Goal: Obtain resource: Download file/media

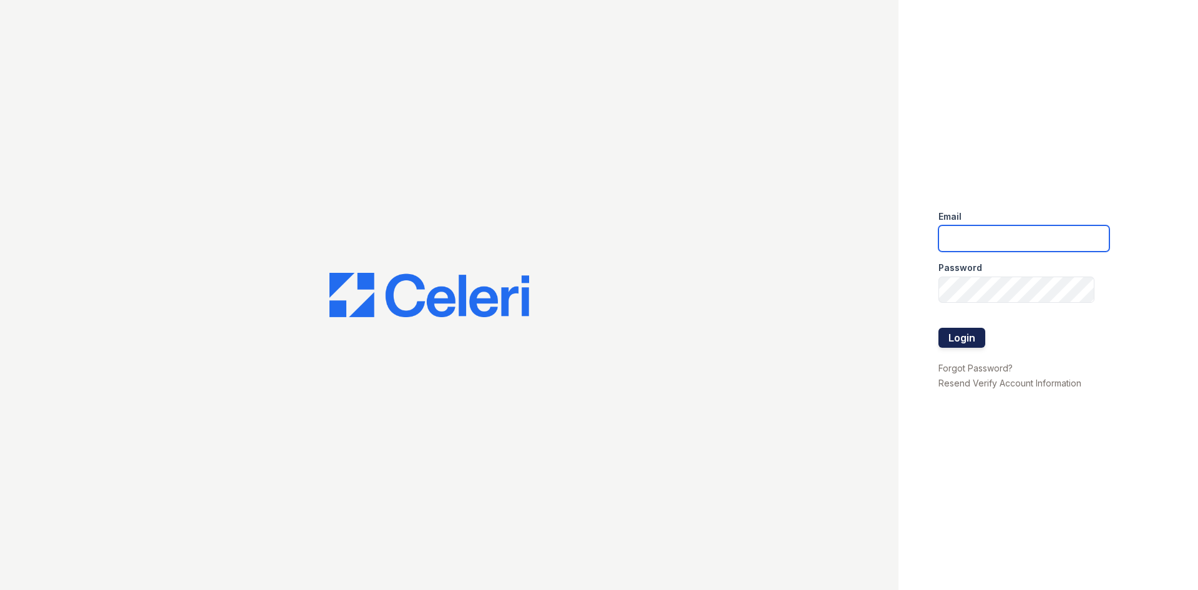
type input "[EMAIL_ADDRESS][DOMAIN_NAME]"
click at [964, 334] on button "Login" at bounding box center [962, 338] width 47 height 20
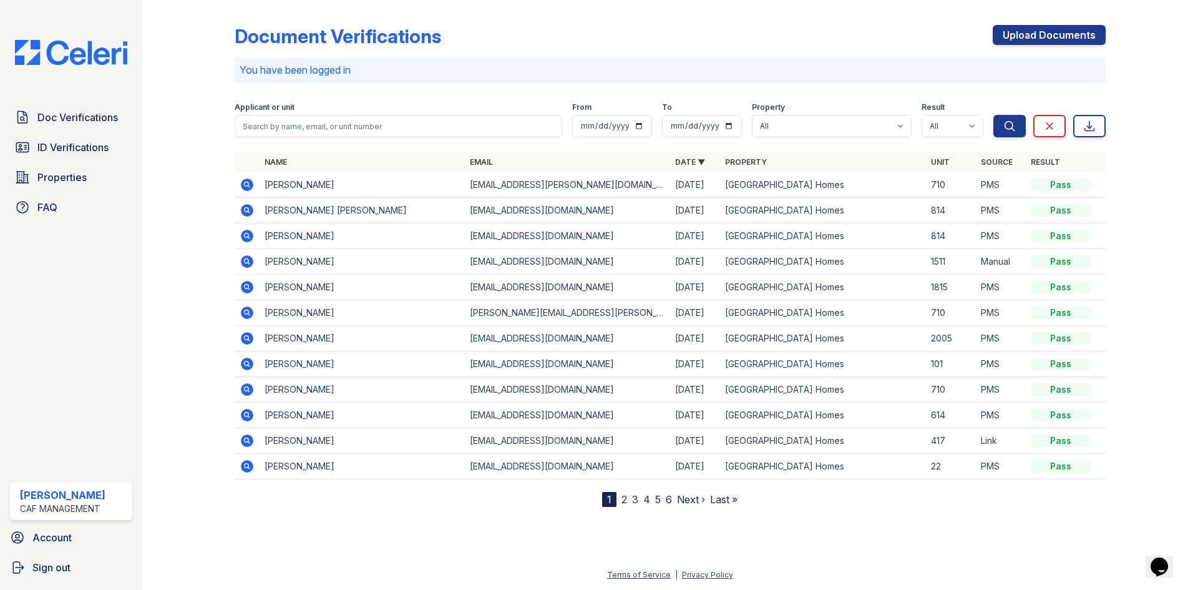
click at [244, 235] on icon at bounding box center [247, 235] width 15 height 15
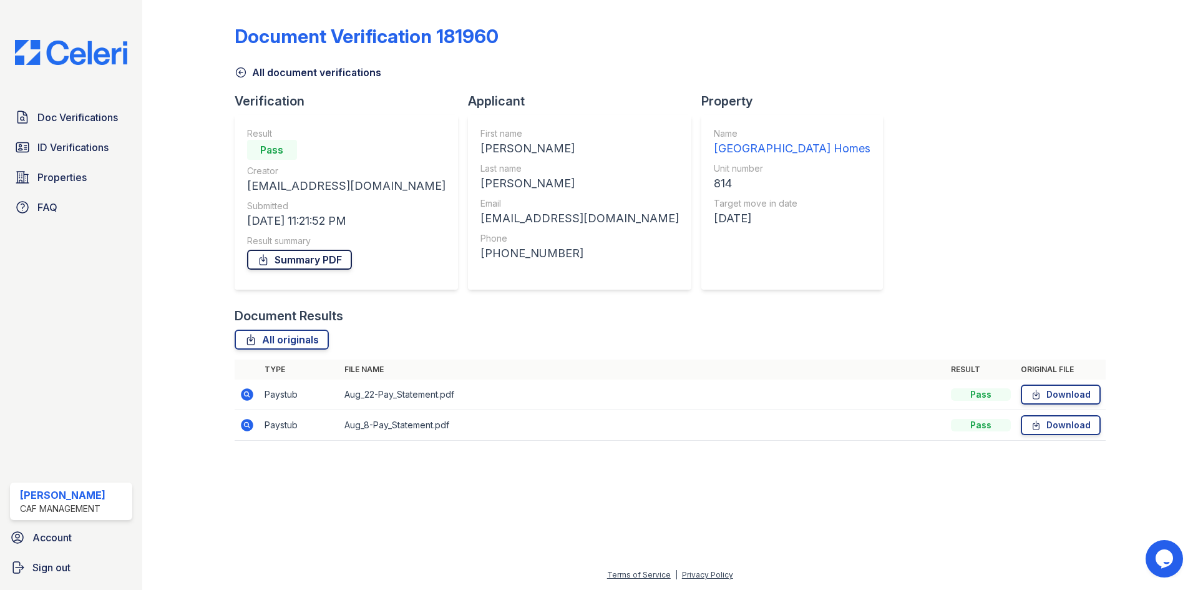
click at [278, 262] on link "Summary PDF" at bounding box center [299, 260] width 105 height 20
click at [1065, 394] on link "Download" at bounding box center [1061, 394] width 80 height 20
click at [1060, 425] on link "Download" at bounding box center [1061, 425] width 80 height 20
click at [74, 122] on span "Doc Verifications" at bounding box center [77, 117] width 81 height 15
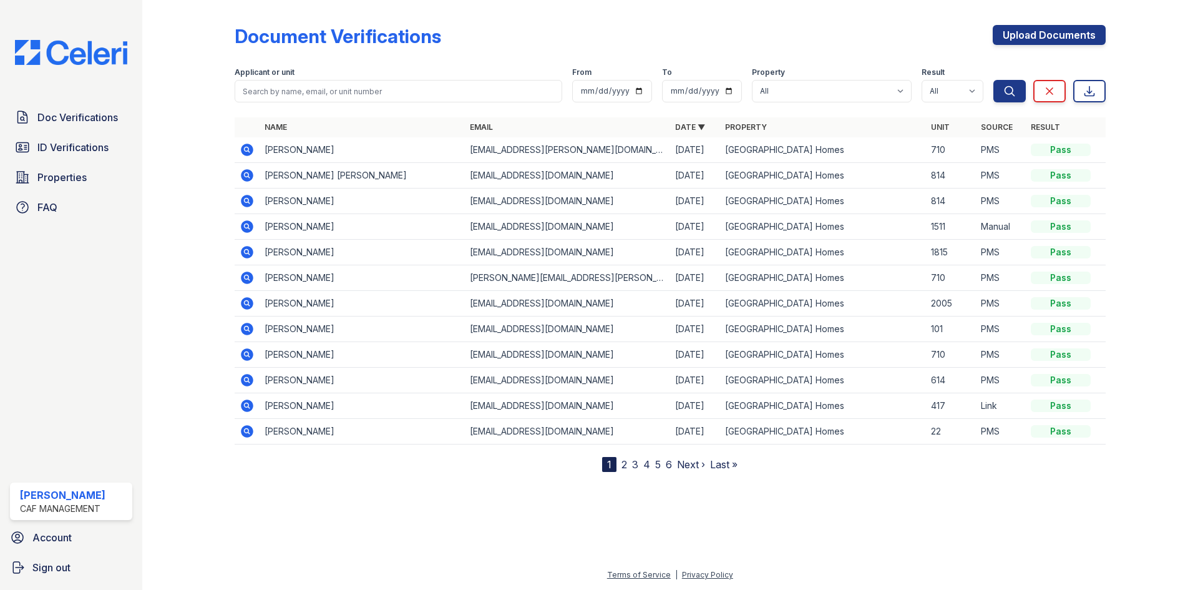
click at [249, 173] on icon at bounding box center [247, 175] width 12 height 12
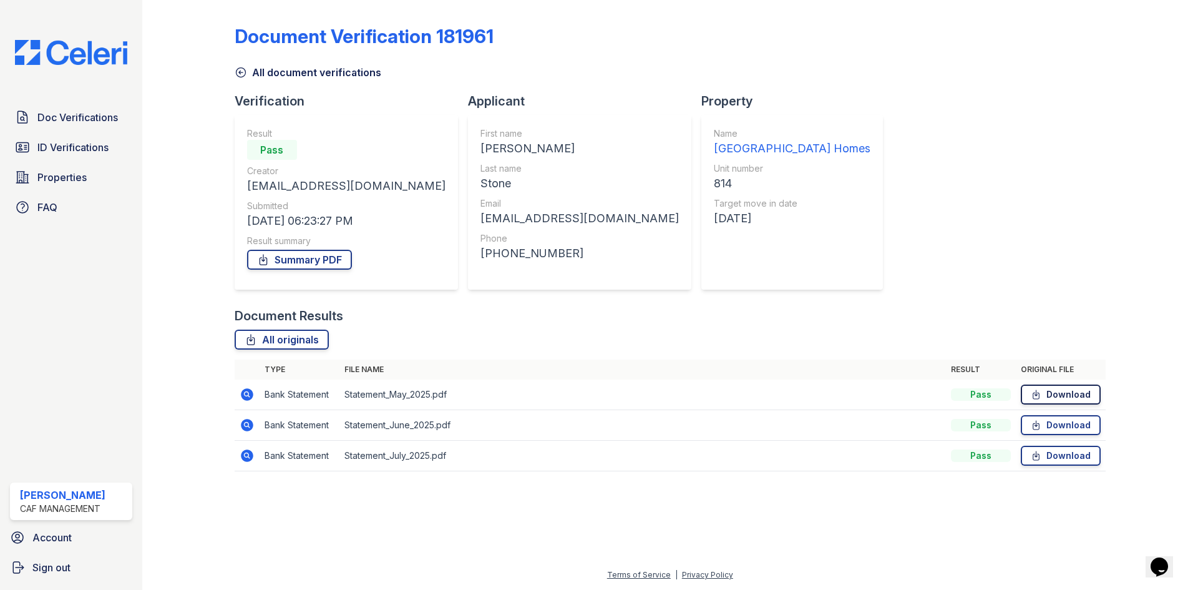
click at [1064, 396] on link "Download" at bounding box center [1061, 394] width 80 height 20
click at [1062, 423] on link "Download" at bounding box center [1061, 425] width 80 height 20
click at [1062, 459] on link "Download" at bounding box center [1061, 456] width 80 height 20
click at [301, 264] on link "Summary PDF" at bounding box center [299, 260] width 105 height 20
click at [51, 152] on span "ID Verifications" at bounding box center [72, 147] width 71 height 15
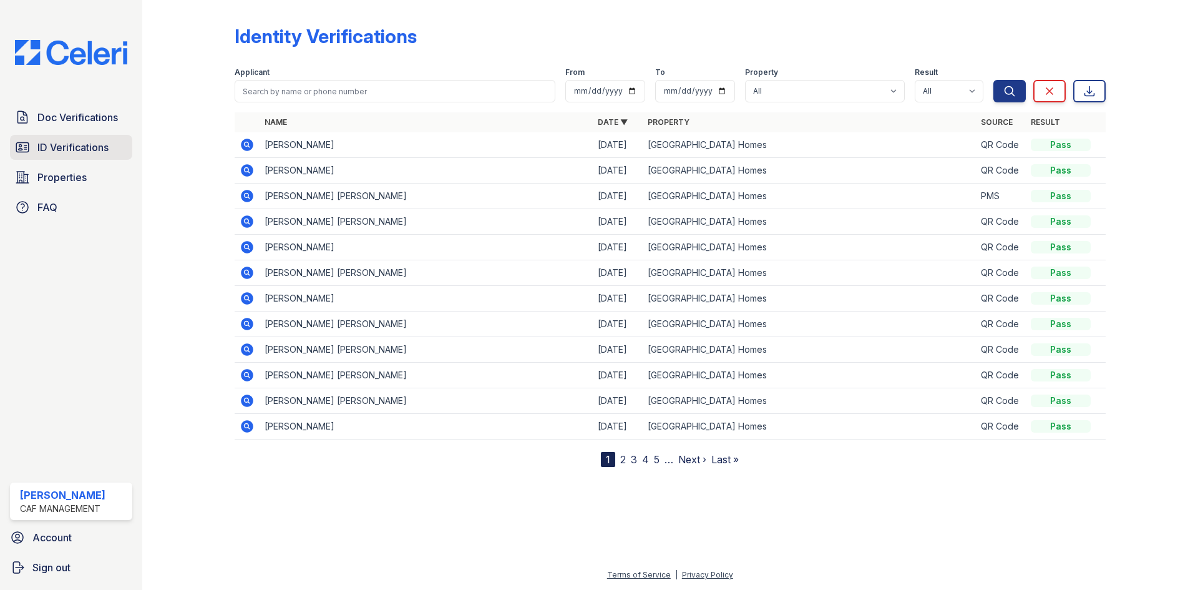
click at [108, 149] on span "ID Verifications" at bounding box center [72, 147] width 71 height 15
click at [67, 149] on span "ID Verifications" at bounding box center [72, 147] width 71 height 15
click at [21, 145] on icon at bounding box center [22, 147] width 12 height 9
click at [247, 429] on icon at bounding box center [247, 426] width 12 height 12
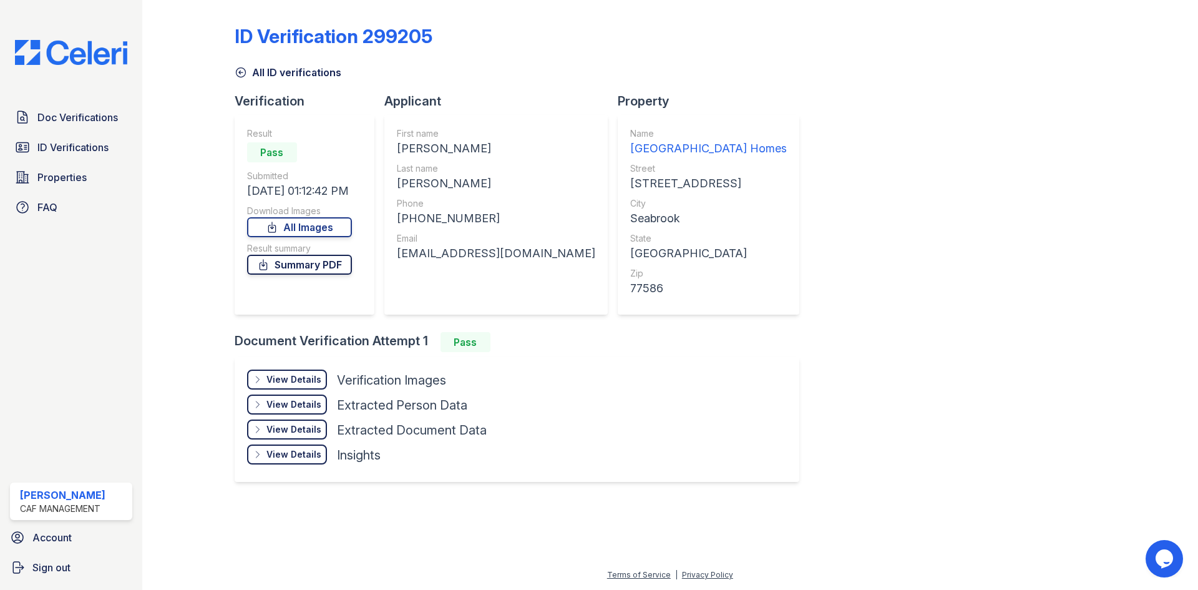
click at [270, 270] on icon at bounding box center [263, 264] width 12 height 12
click at [41, 147] on span "ID Verifications" at bounding box center [72, 147] width 71 height 15
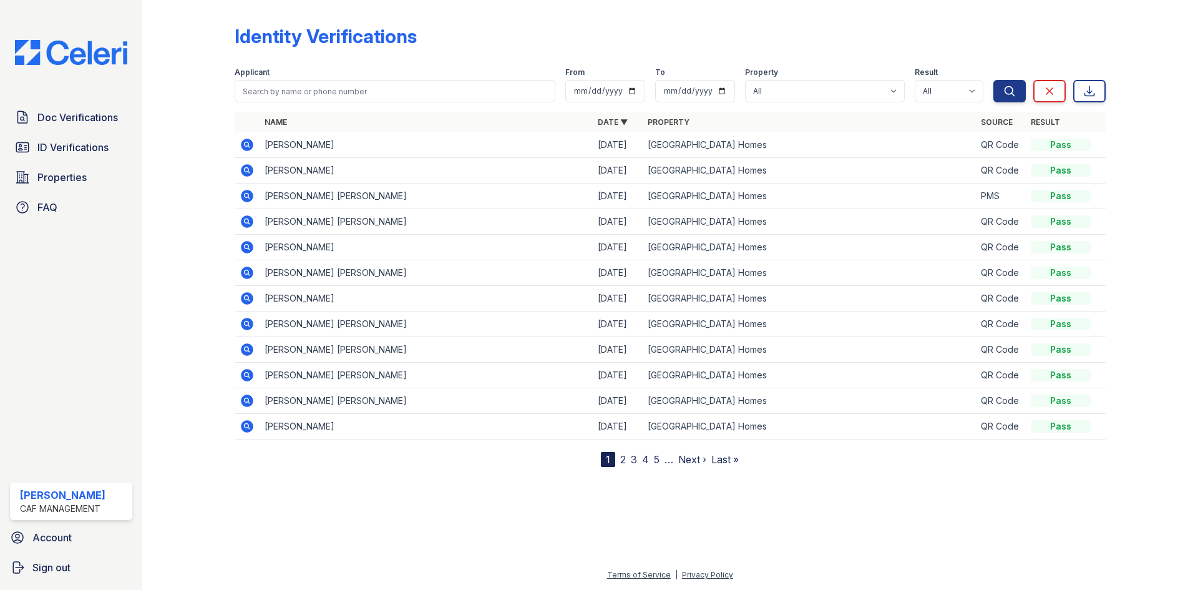
click at [244, 195] on icon at bounding box center [247, 195] width 15 height 15
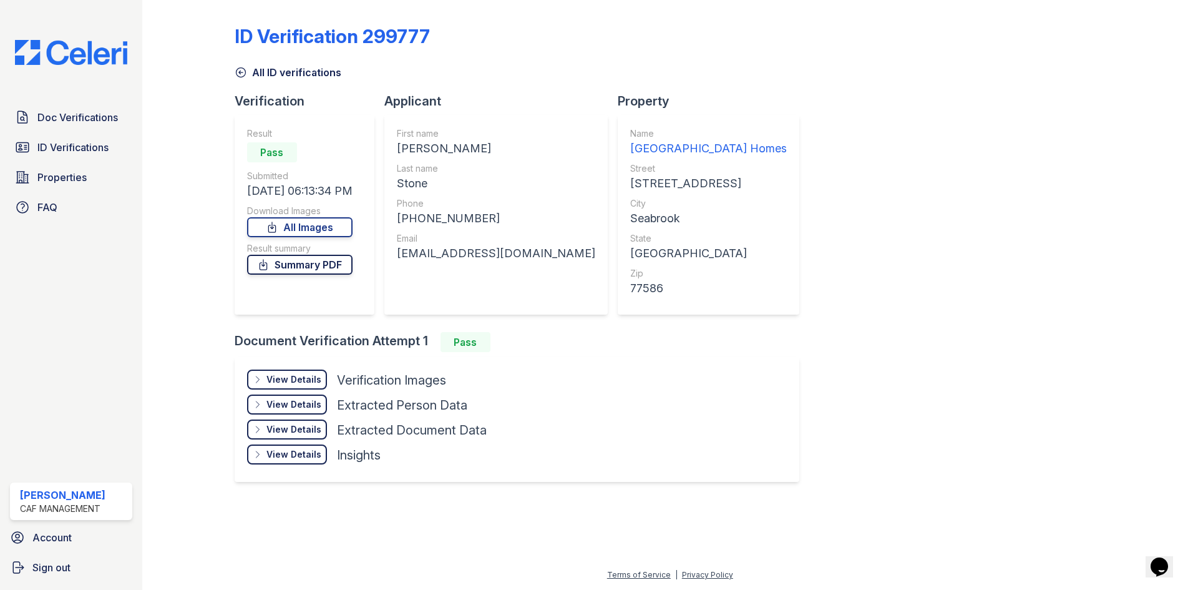
click at [330, 263] on link "Summary PDF" at bounding box center [299, 265] width 105 height 20
